Goal: Task Accomplishment & Management: Manage account settings

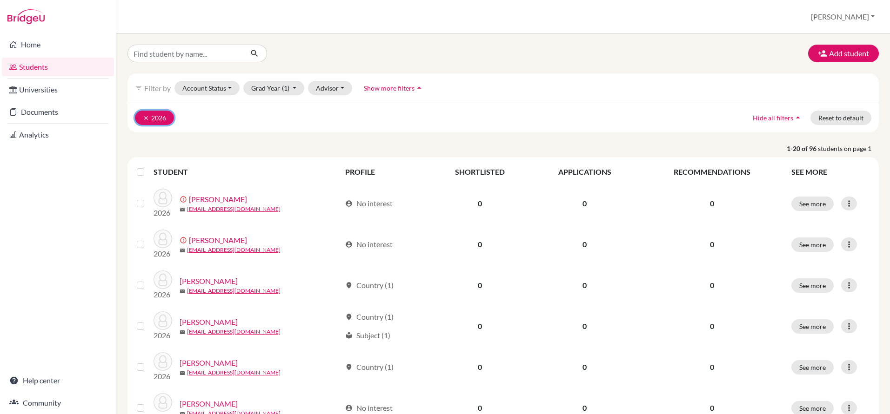
click at [143, 119] on icon "clear" at bounding box center [146, 118] width 7 height 7
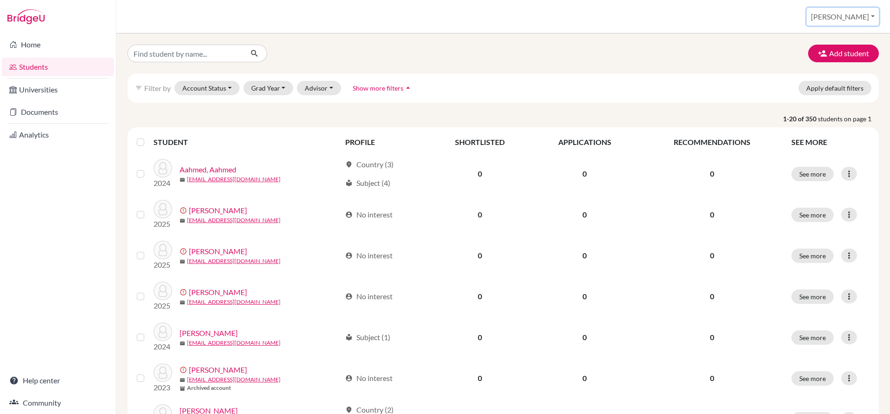
click at [862, 16] on button "[PERSON_NAME]" at bounding box center [843, 17] width 72 height 18
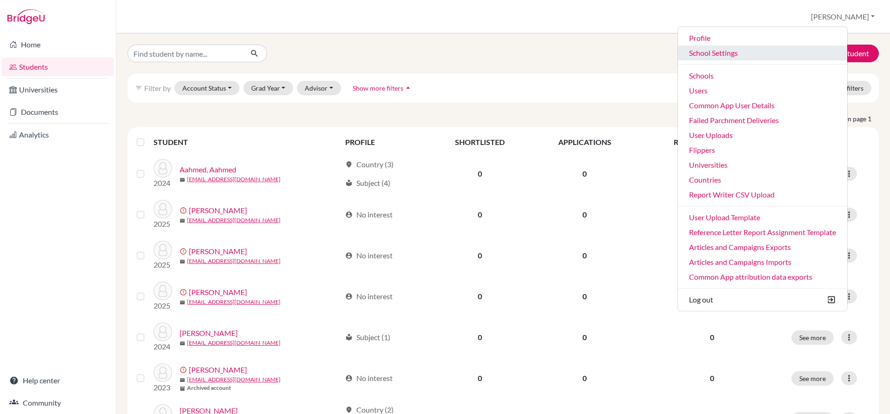
click at [731, 47] on link "School Settings" at bounding box center [762, 53] width 169 height 15
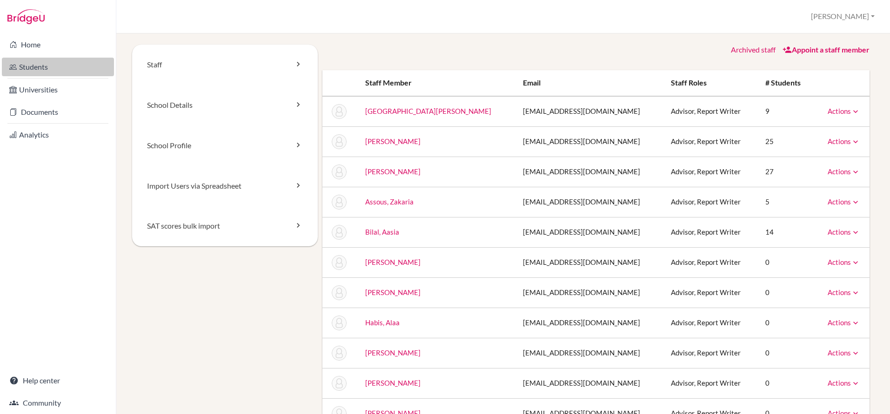
click at [47, 68] on link "Students" at bounding box center [58, 67] width 112 height 19
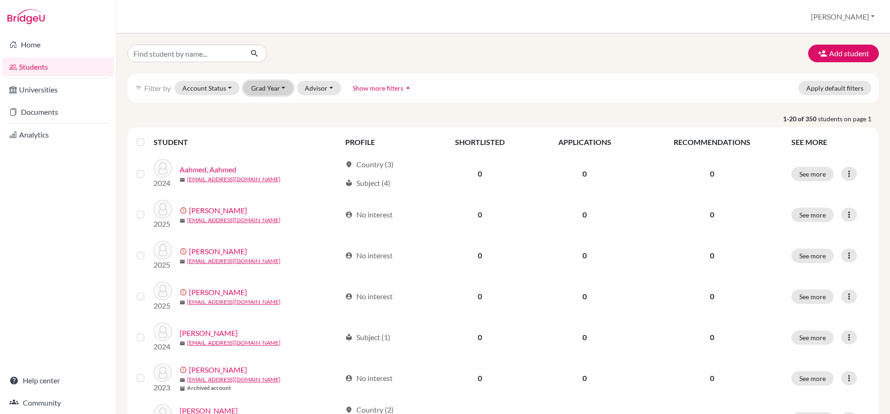
click at [267, 91] on button "Grad Year" at bounding box center [268, 88] width 50 height 14
click at [263, 105] on span "2026" at bounding box center [263, 107] width 17 height 11
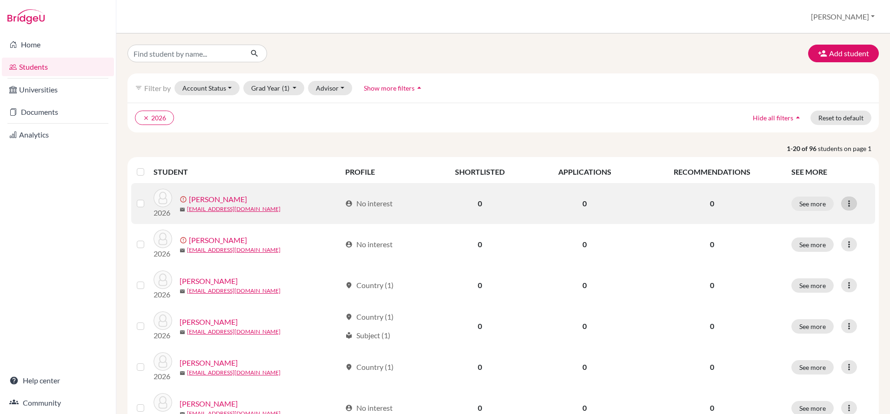
click at [852, 202] on icon at bounding box center [848, 203] width 9 height 9
click at [813, 220] on button "Edit student" at bounding box center [814, 223] width 84 height 15
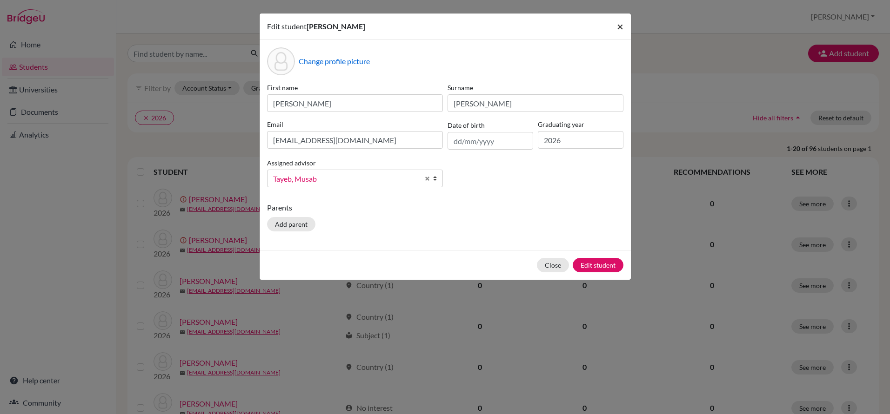
click at [615, 27] on button "×" at bounding box center [619, 26] width 21 height 26
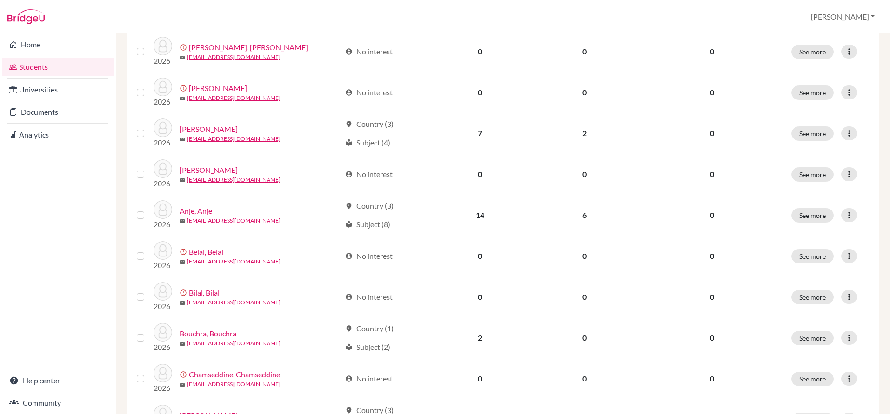
scroll to position [575, 0]
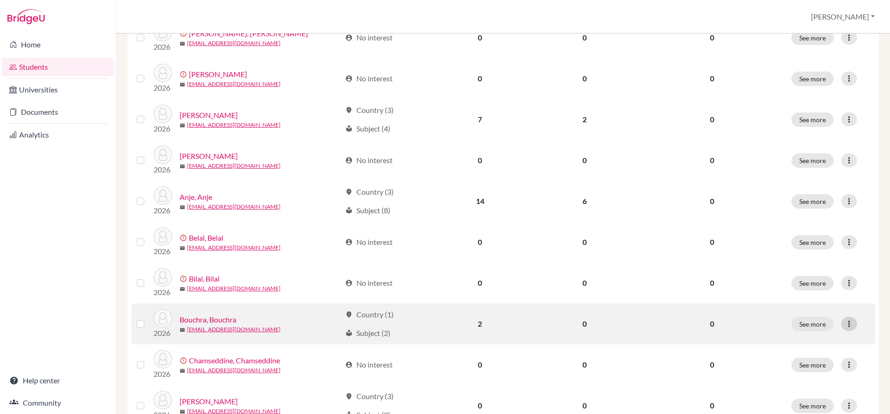
click at [850, 323] on icon at bounding box center [848, 324] width 9 height 9
click at [813, 340] on button "Edit student" at bounding box center [808, 343] width 73 height 15
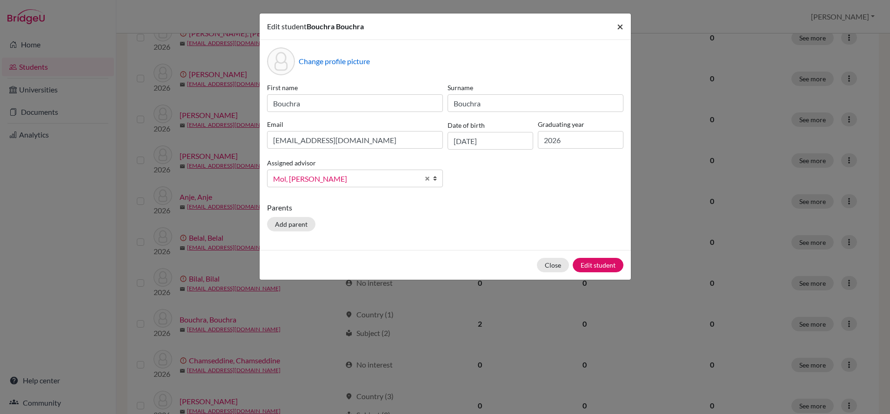
click at [619, 26] on span "×" at bounding box center [620, 26] width 7 height 13
